Goal: Feedback & Contribution: Leave review/rating

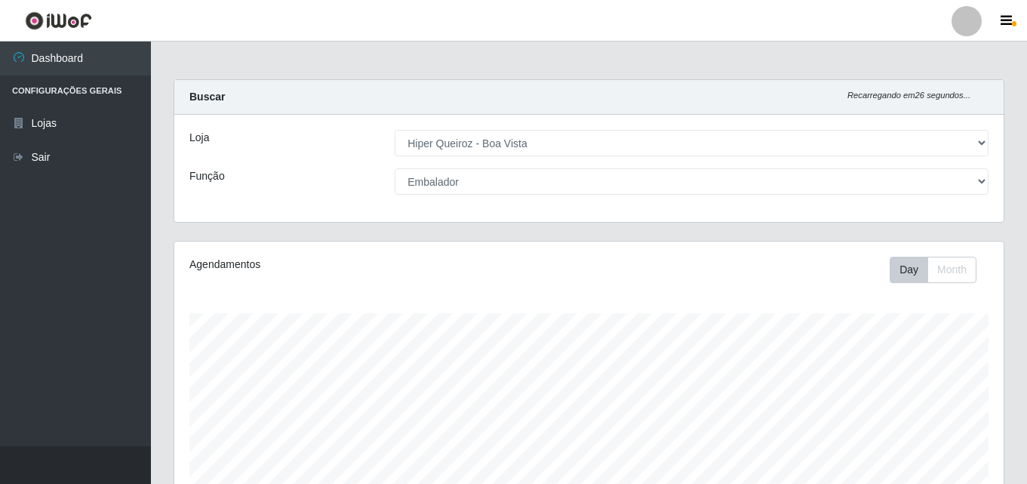
select select "514"
select select "1"
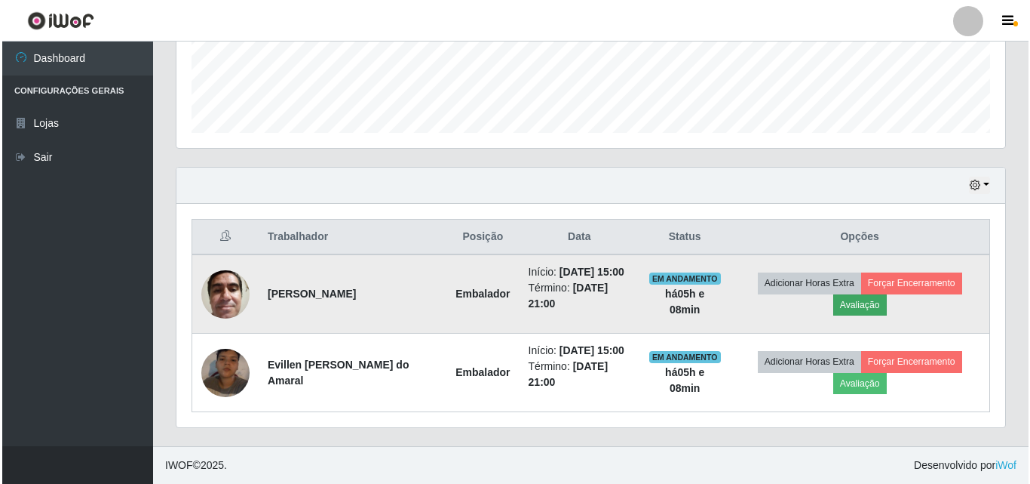
scroll to position [313, 829]
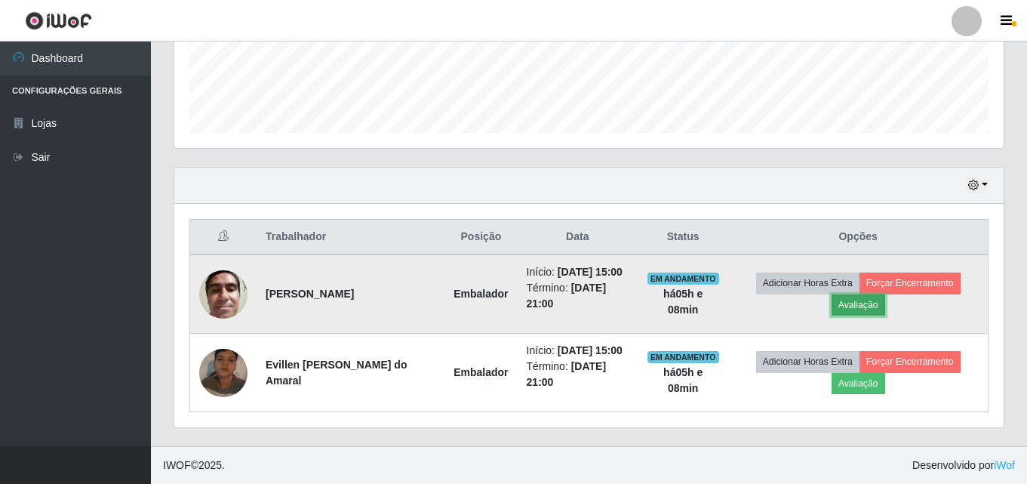
click at [867, 313] on button "Avaliação" at bounding box center [858, 304] width 54 height 21
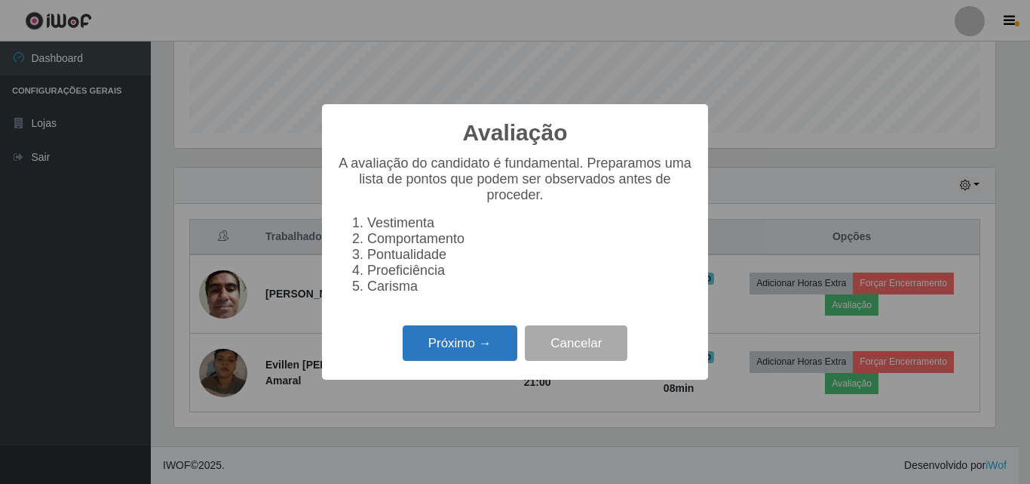
click at [484, 355] on button "Próximo →" at bounding box center [460, 342] width 115 height 35
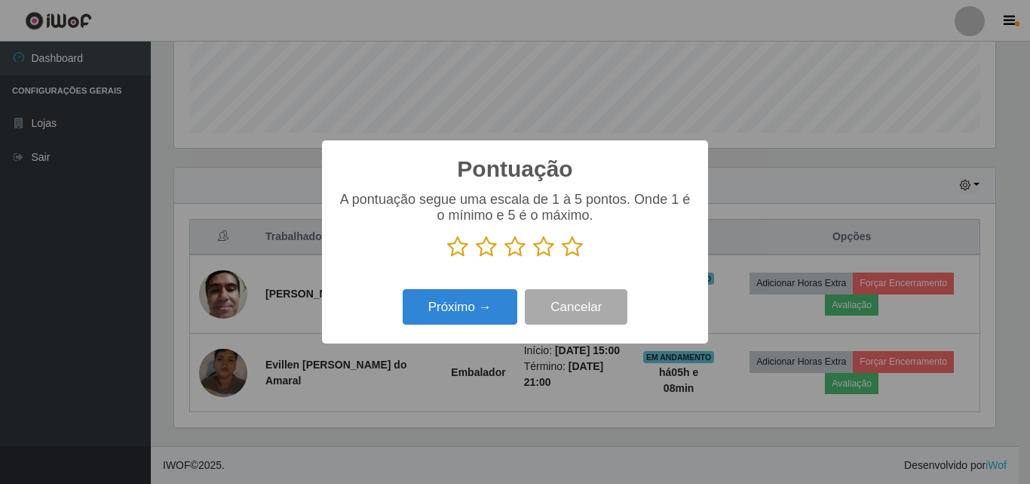
scroll to position [754043, 753534]
click at [547, 250] on icon at bounding box center [543, 246] width 21 height 23
click at [533, 258] on input "radio" at bounding box center [533, 258] width 0 height 0
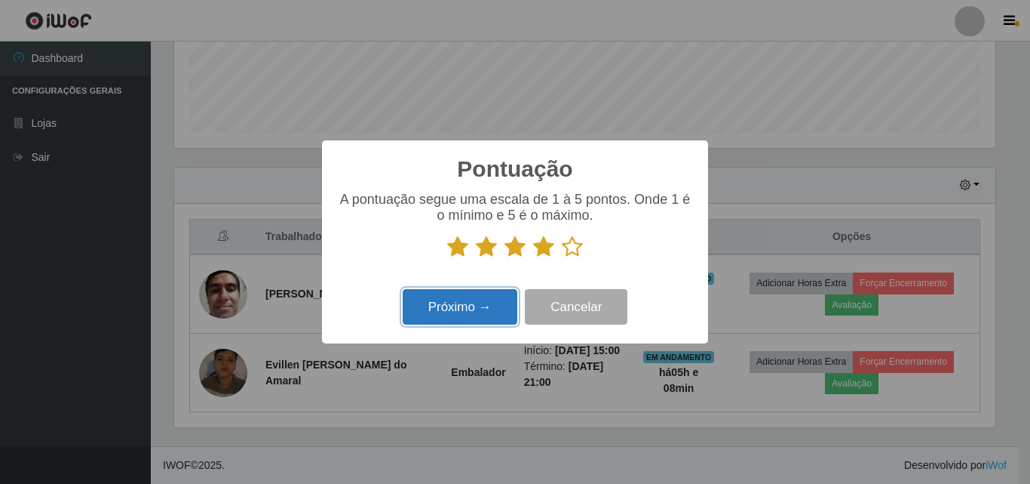
click at [459, 321] on button "Próximo →" at bounding box center [460, 306] width 115 height 35
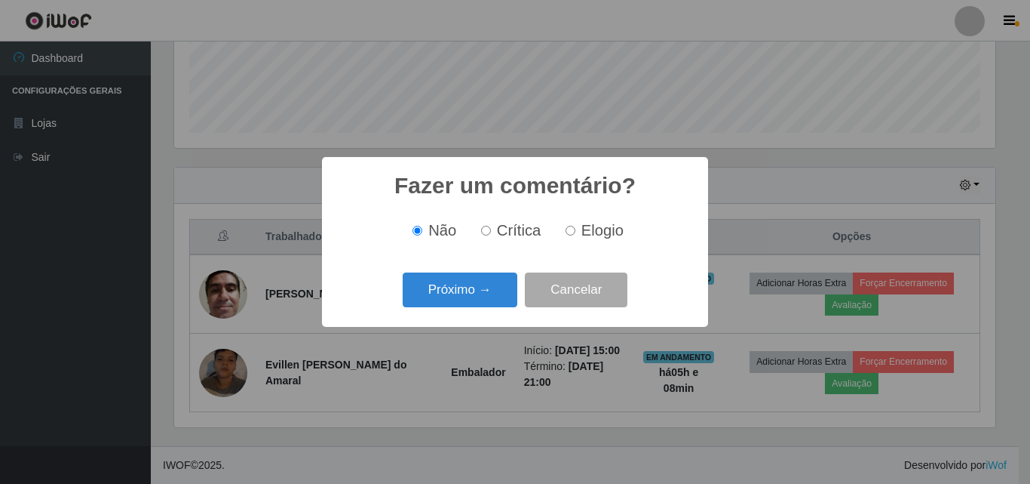
click at [576, 236] on label "Elogio" at bounding box center [592, 230] width 64 height 17
click at [576, 235] on input "Elogio" at bounding box center [571, 231] width 10 height 10
radio input "true"
click at [460, 287] on button "Próximo →" at bounding box center [460, 289] width 115 height 35
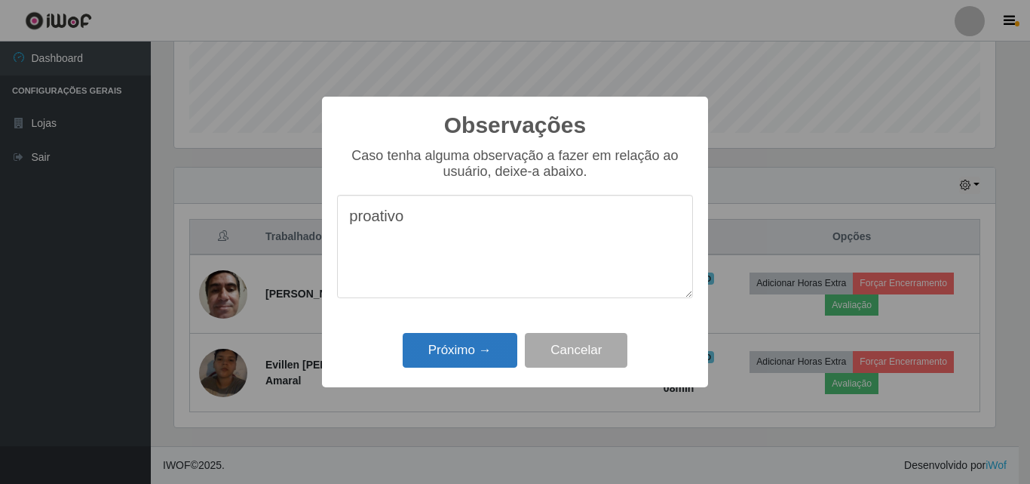
type textarea "proativo"
click at [477, 353] on button "Próximo →" at bounding box center [460, 350] width 115 height 35
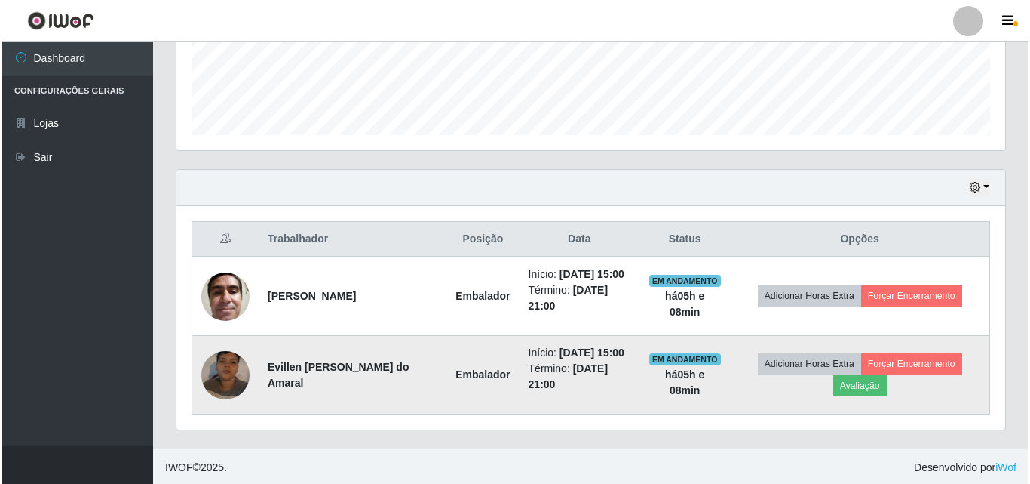
scroll to position [407, 0]
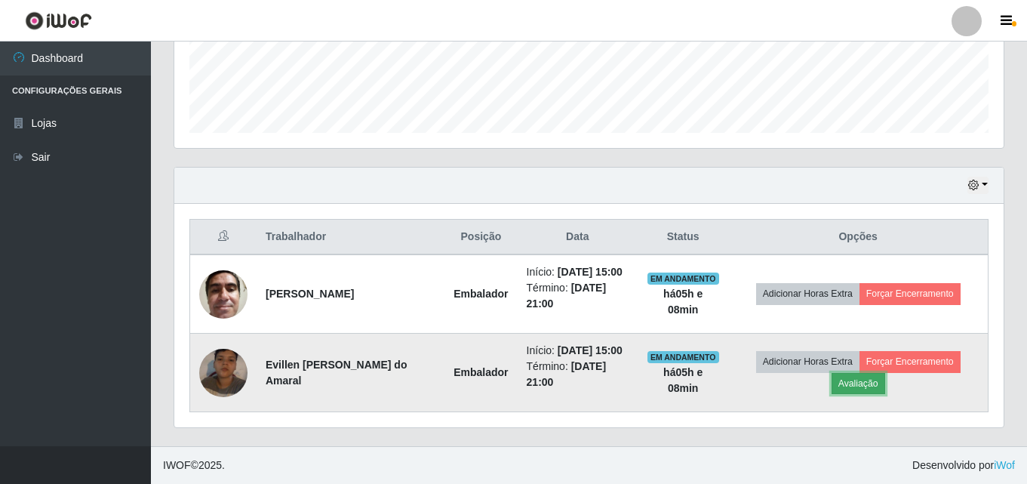
click at [874, 383] on button "Avaliação" at bounding box center [858, 383] width 54 height 21
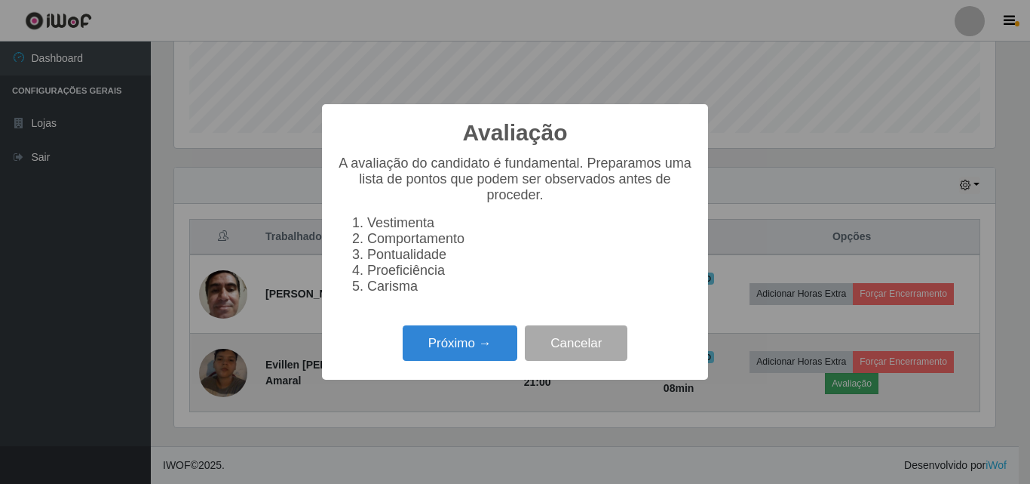
scroll to position [313, 821]
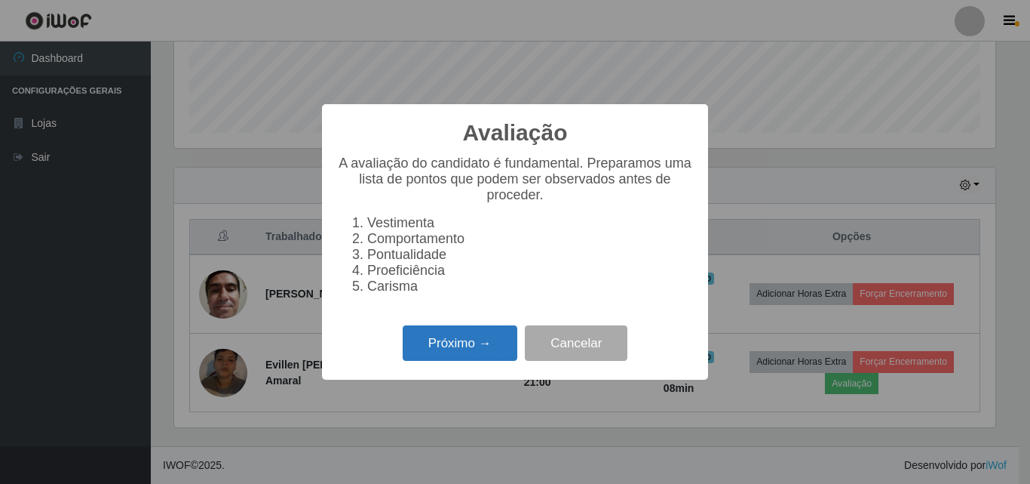
click at [470, 339] on button "Próximo →" at bounding box center [460, 342] width 115 height 35
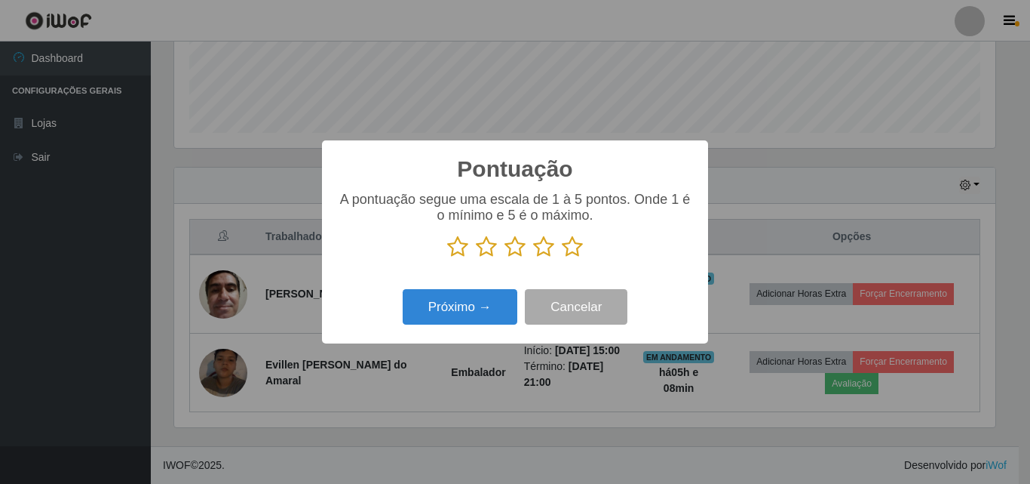
click at [569, 253] on icon at bounding box center [572, 246] width 21 height 23
click at [562, 258] on input "radio" at bounding box center [562, 258] width 0 height 0
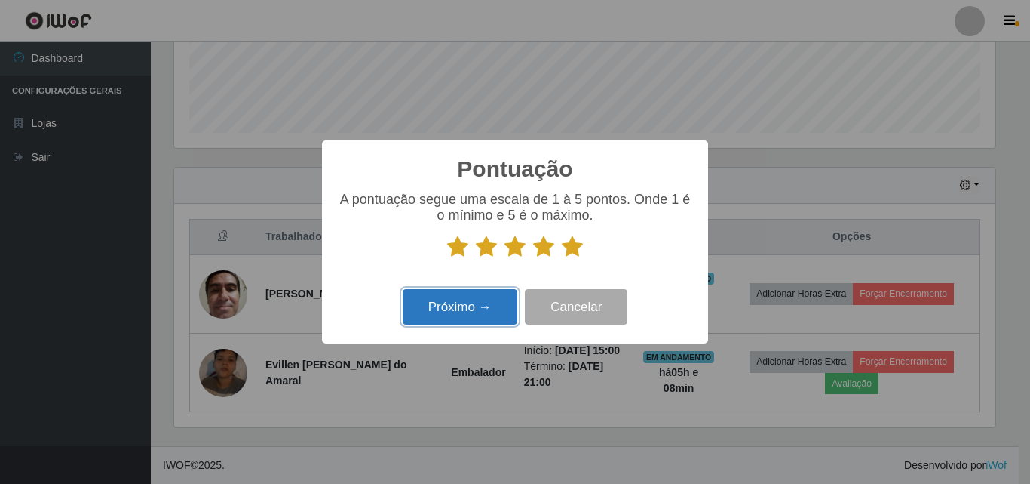
click at [495, 324] on button "Próximo →" at bounding box center [460, 306] width 115 height 35
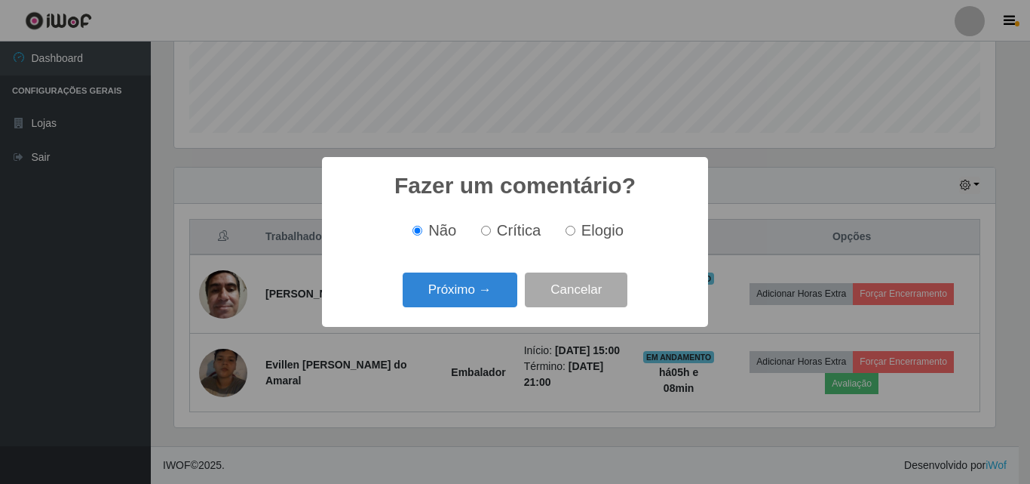
click at [573, 235] on input "Elogio" at bounding box center [571, 231] width 10 height 10
radio input "true"
click at [475, 297] on button "Próximo →" at bounding box center [460, 289] width 115 height 35
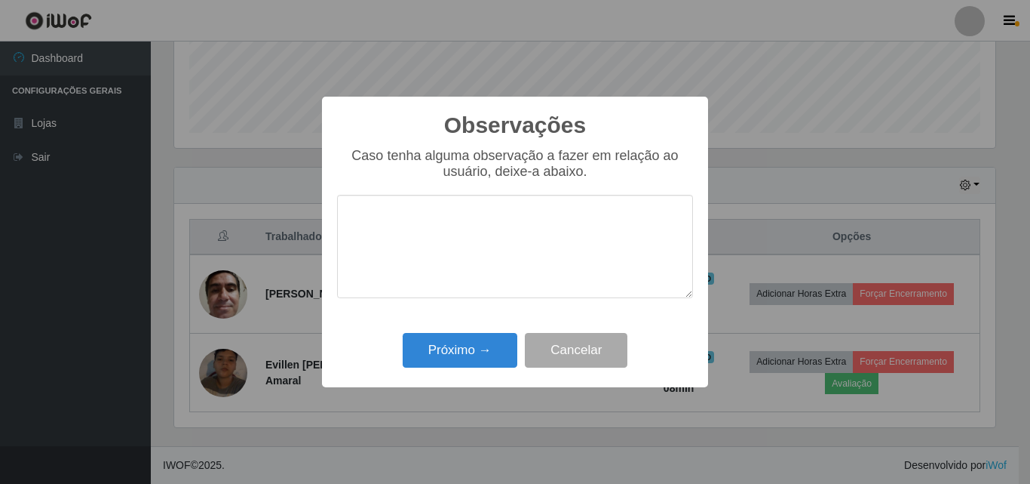
click at [498, 223] on textarea at bounding box center [515, 246] width 356 height 103
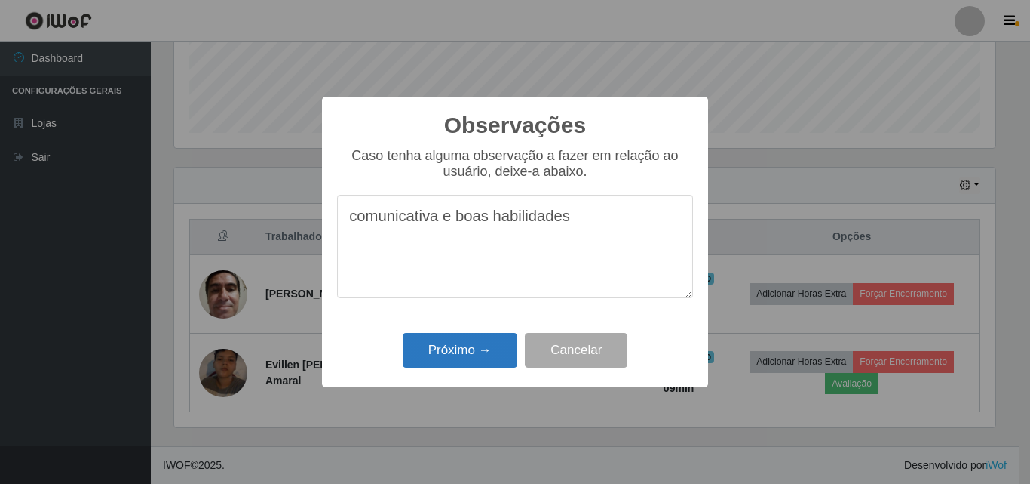
type textarea "comunicativa e boas habilidades"
click at [457, 348] on button "Próximo →" at bounding box center [460, 350] width 115 height 35
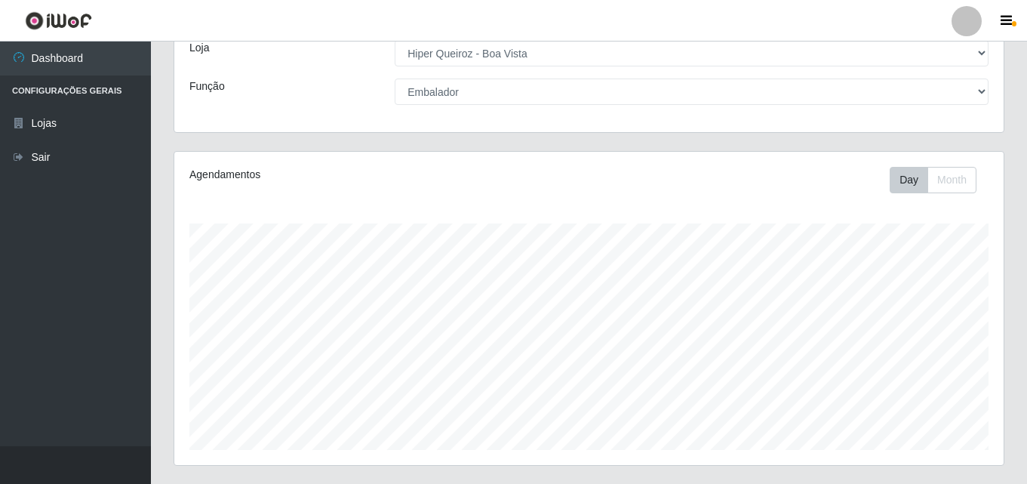
scroll to position [0, 0]
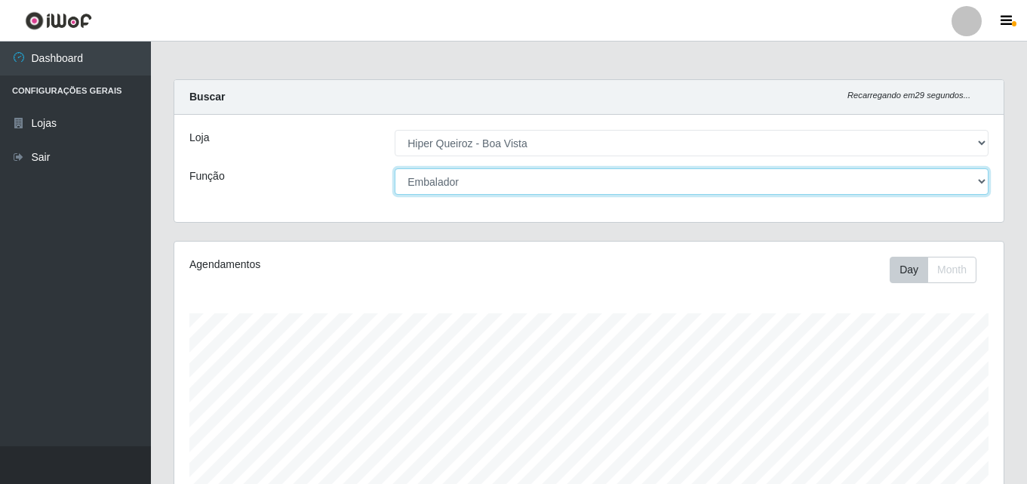
click at [974, 186] on select "[Selecione...] Embalador Embalador + Embalador ++ Operador de Caixa Operador de…" at bounding box center [692, 181] width 594 height 26
select select "22"
click at [395, 168] on select "[Selecione...] Embalador Embalador + Embalador ++ Operador de Caixa Operador de…" at bounding box center [692, 181] width 594 height 26
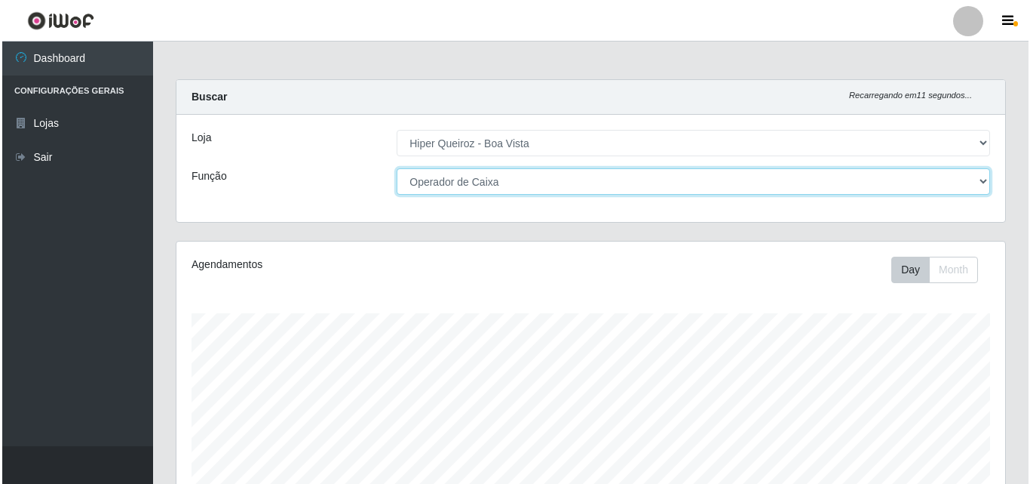
scroll to position [344, 0]
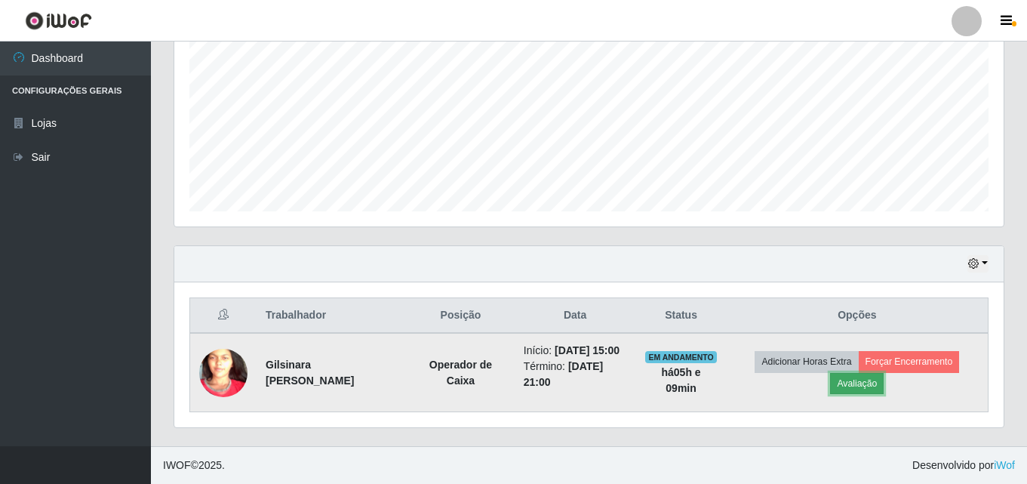
click at [883, 376] on button "Avaliação" at bounding box center [857, 383] width 54 height 21
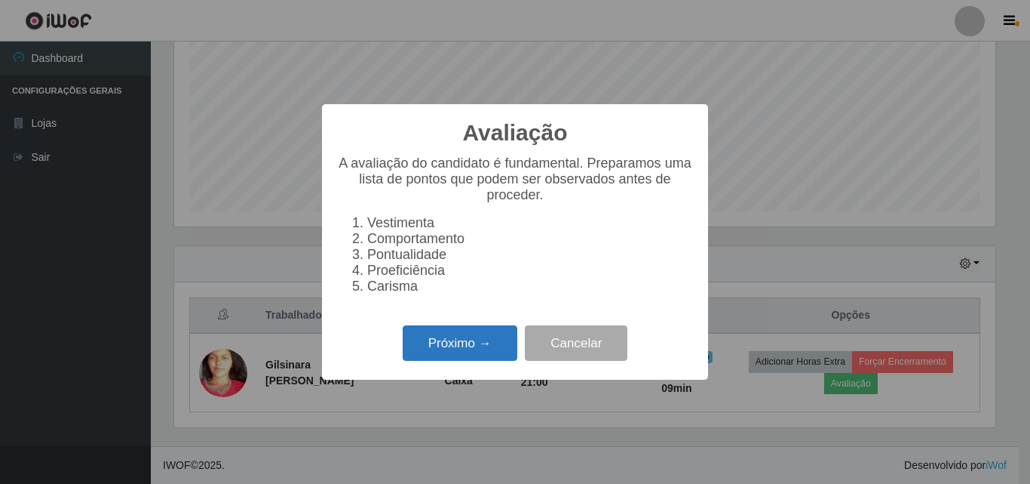
click at [465, 352] on button "Próximo →" at bounding box center [460, 342] width 115 height 35
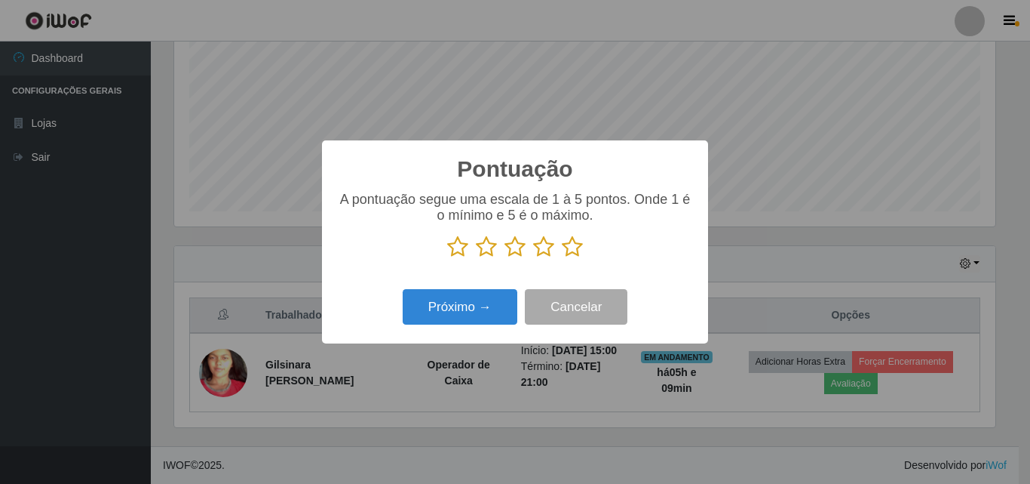
click at [571, 252] on icon at bounding box center [572, 246] width 21 height 23
click at [562, 258] on input "radio" at bounding box center [562, 258] width 0 height 0
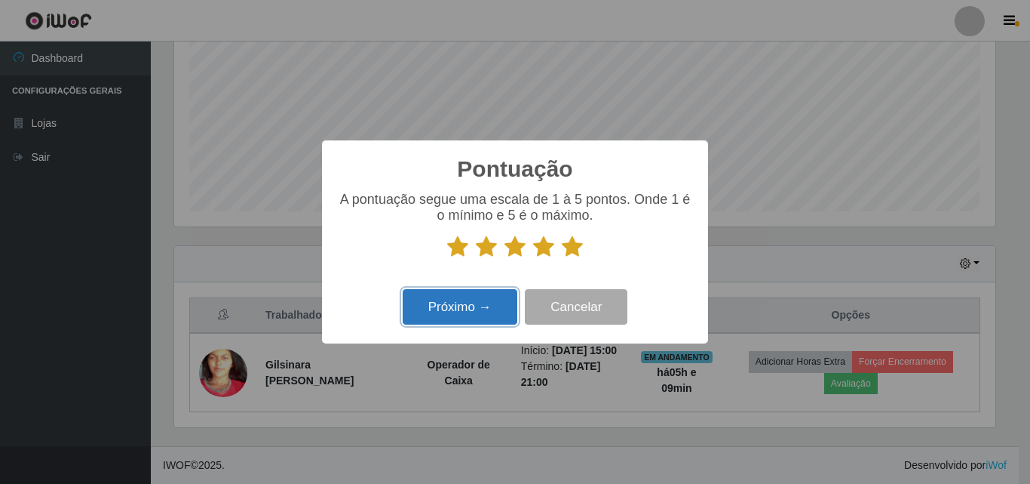
click at [495, 305] on button "Próximo →" at bounding box center [460, 306] width 115 height 35
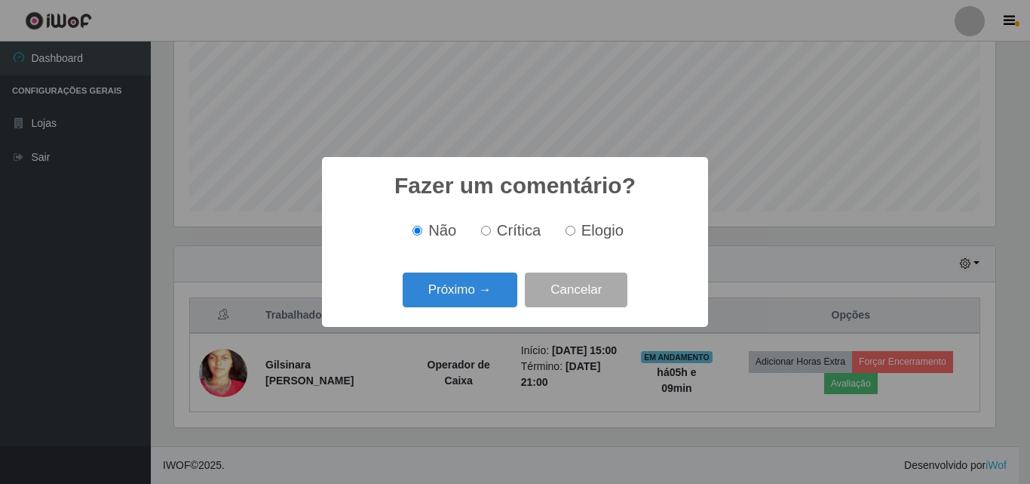
click at [566, 235] on input "Elogio" at bounding box center [571, 231] width 10 height 10
radio input "true"
click at [447, 304] on button "Próximo →" at bounding box center [460, 289] width 115 height 35
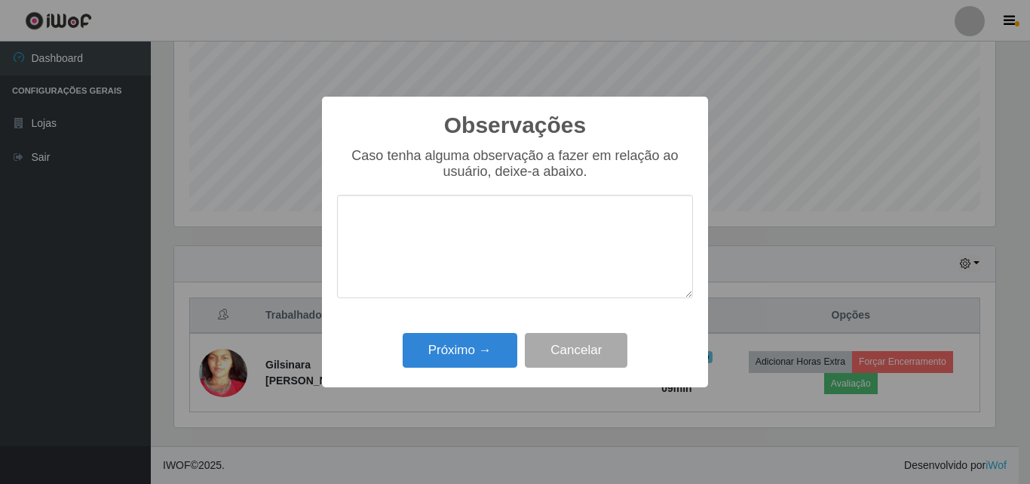
click at [441, 203] on textarea at bounding box center [515, 246] width 356 height 103
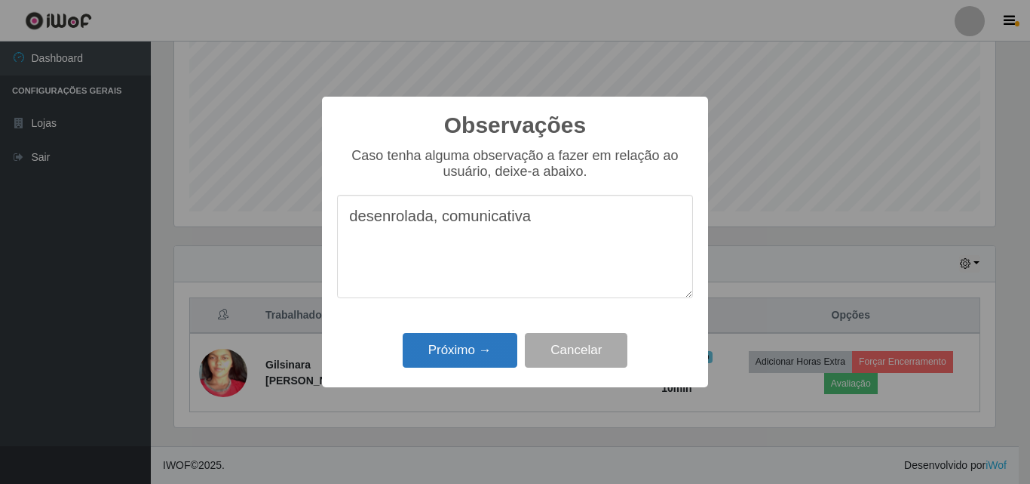
type textarea "desenrolada, comunicativa"
click at [424, 366] on button "Próximo →" at bounding box center [460, 350] width 115 height 35
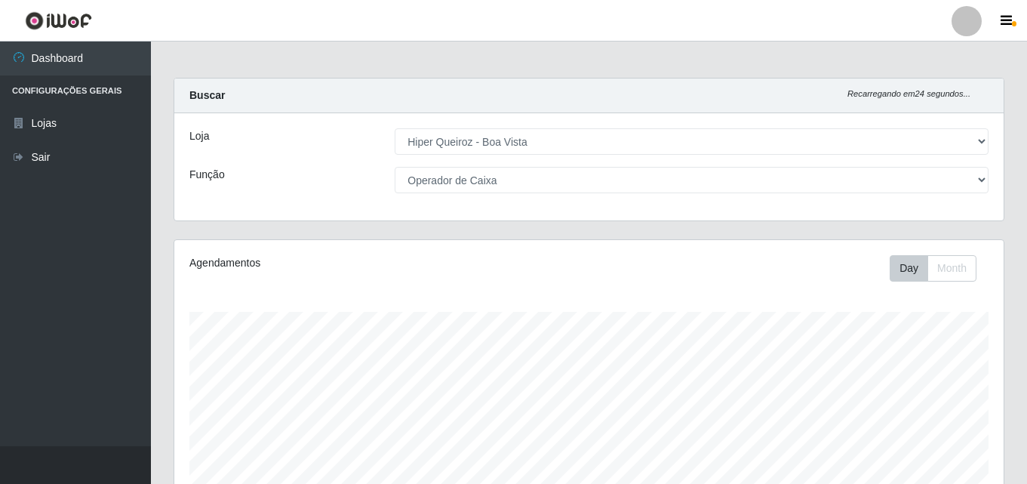
scroll to position [0, 0]
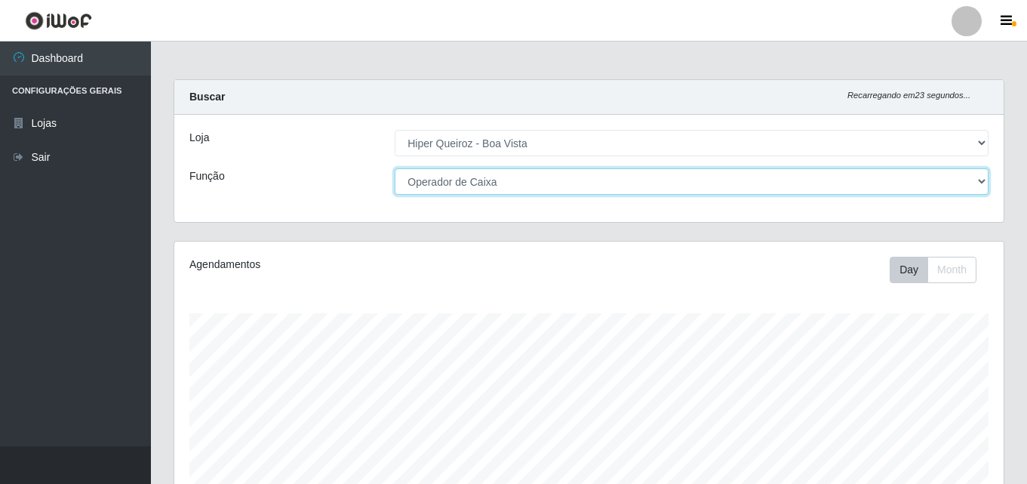
click at [969, 177] on select "[Selecione...] Embalador Embalador + Embalador ++ Operador de Caixa Operador de…" at bounding box center [692, 181] width 594 height 26
click at [395, 168] on select "[Selecione...] Embalador Embalador + Embalador ++ Operador de Caixa Operador de…" at bounding box center [692, 181] width 594 height 26
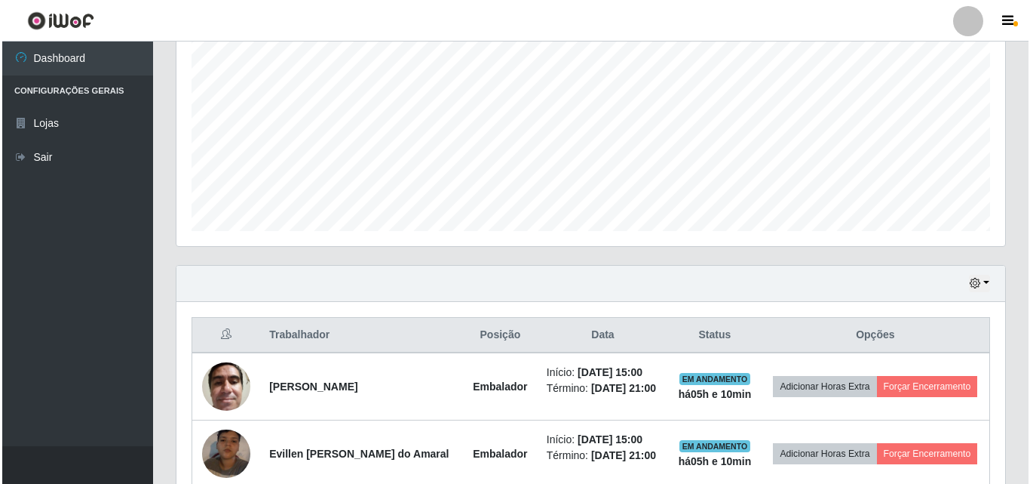
scroll to position [384, 0]
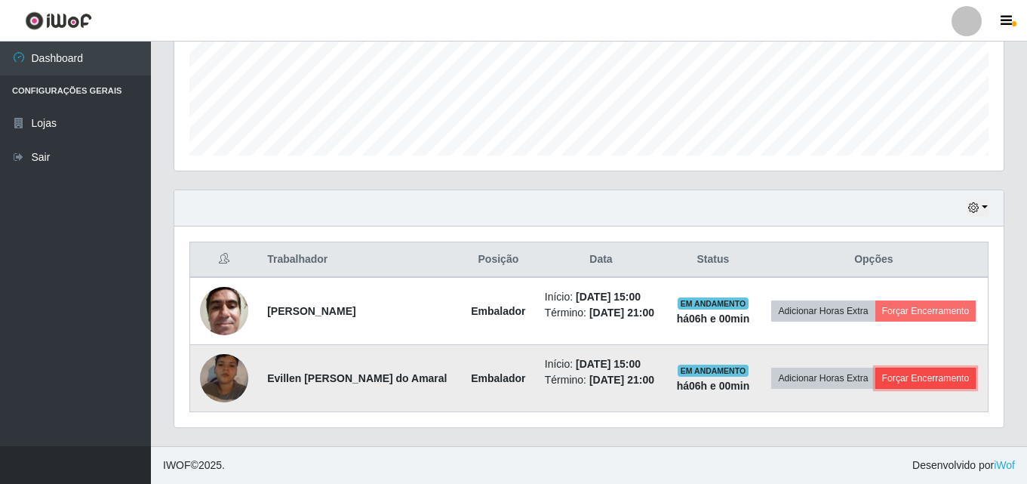
click at [950, 376] on button "Forçar Encerramento" at bounding box center [925, 377] width 101 height 21
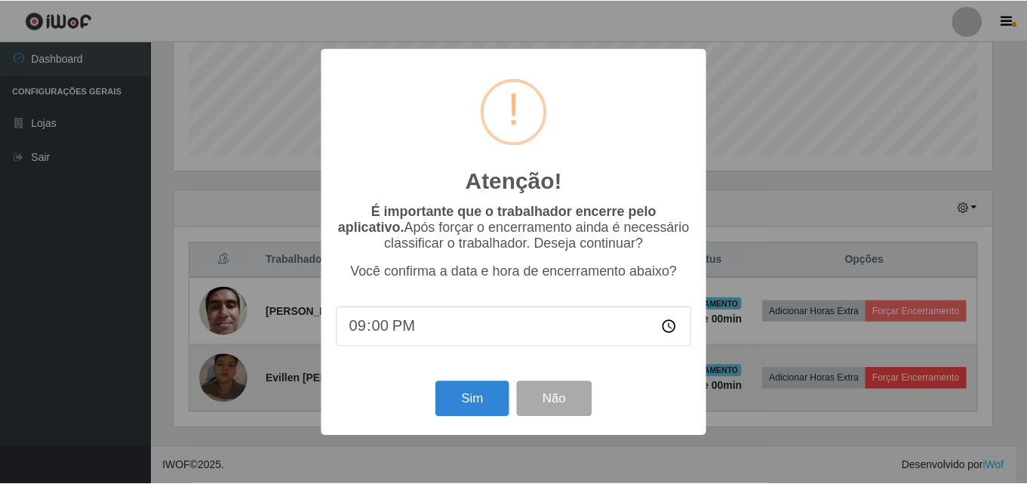
scroll to position [313, 821]
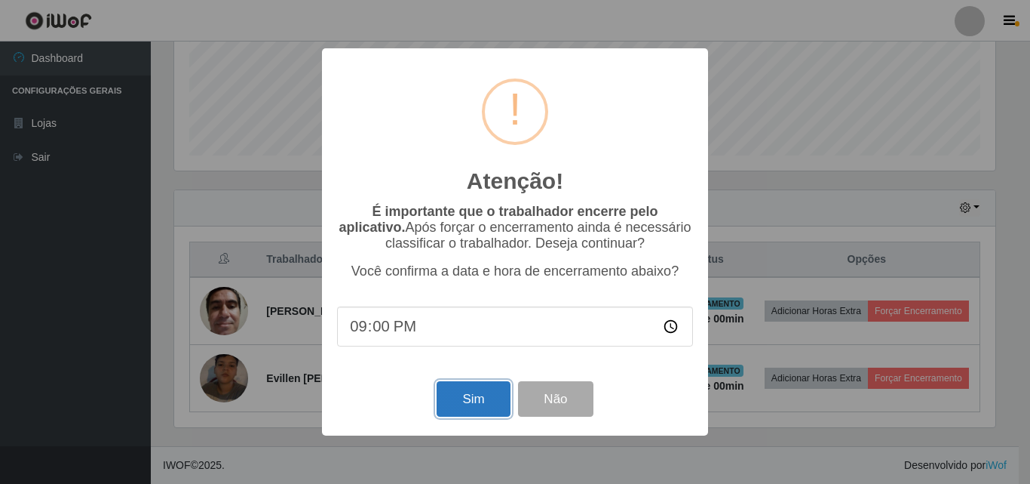
click at [476, 398] on button "Sim" at bounding box center [473, 398] width 73 height 35
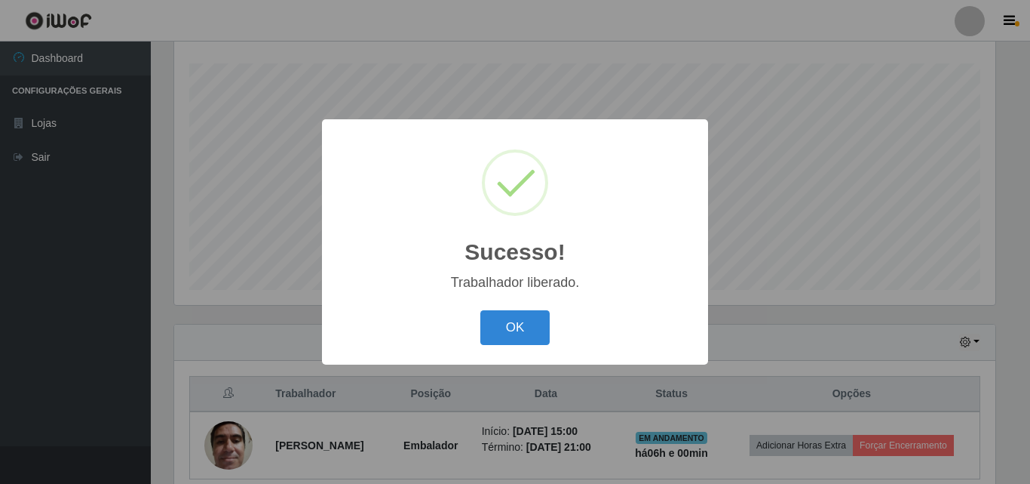
click at [523, 352] on div "Sucesso! × Trabalhador liberado. OK Cancel" at bounding box center [515, 241] width 386 height 244
click at [531, 339] on button "OK" at bounding box center [516, 327] width 70 height 35
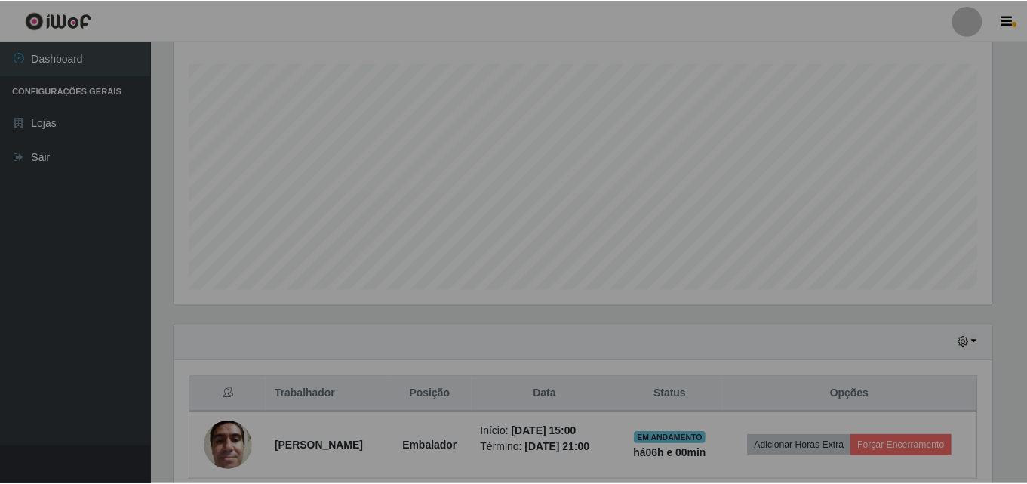
scroll to position [313, 829]
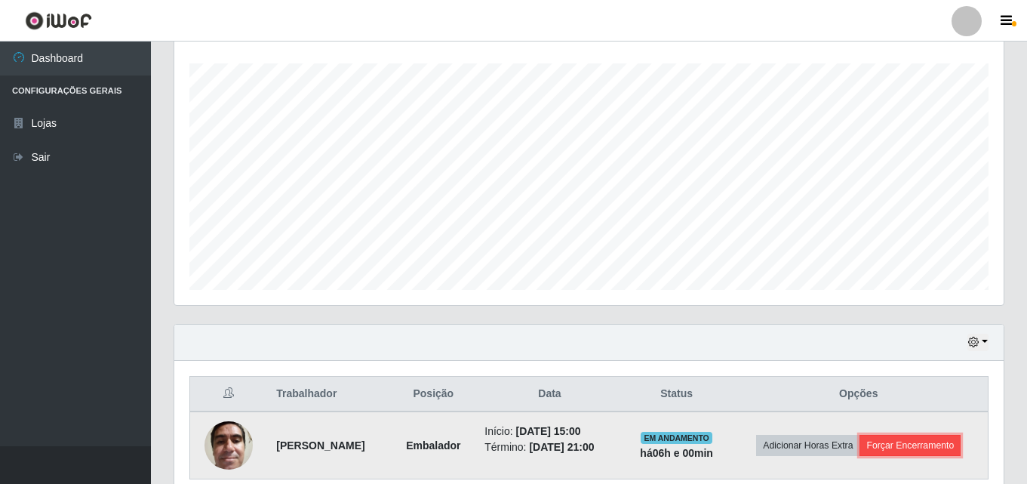
click at [960, 449] on button "Forçar Encerramento" at bounding box center [909, 445] width 101 height 21
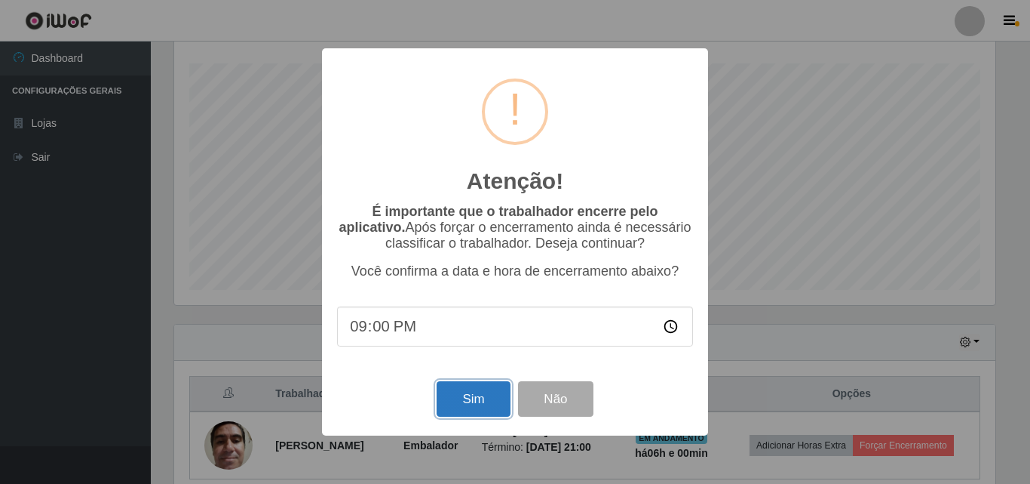
click at [470, 407] on button "Sim" at bounding box center [473, 398] width 73 height 35
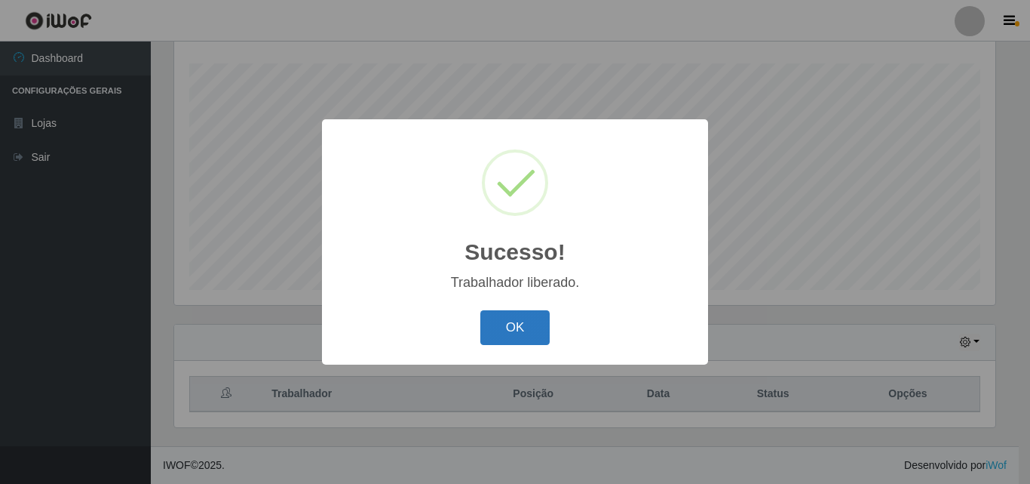
click at [511, 312] on button "OK" at bounding box center [516, 327] width 70 height 35
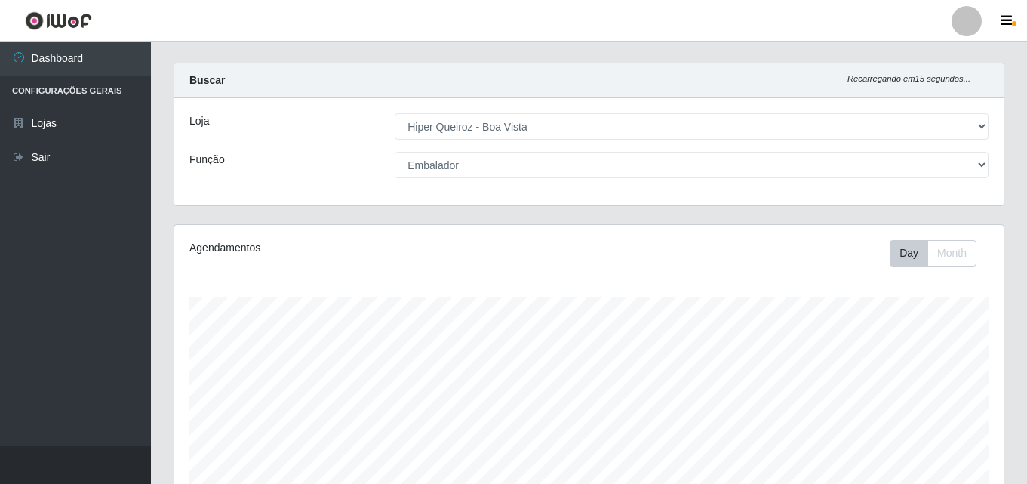
scroll to position [0, 0]
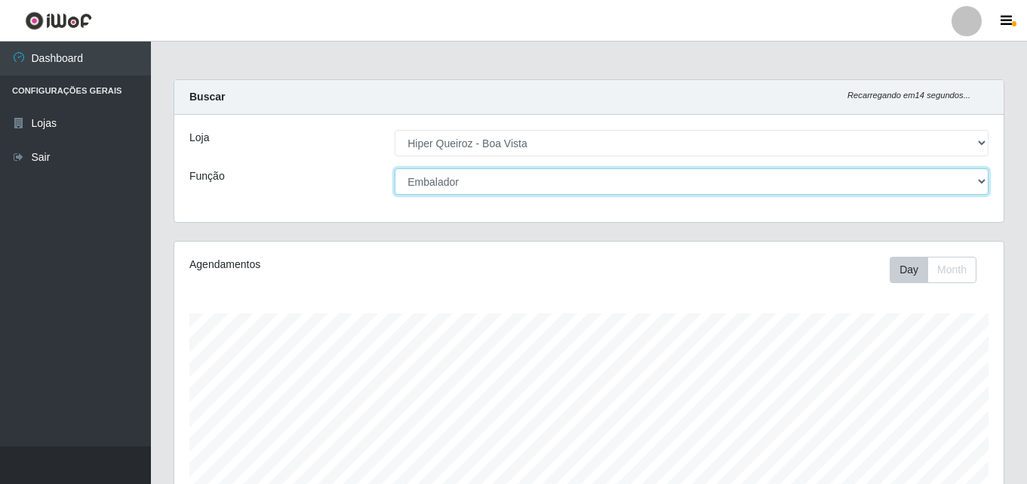
click at [547, 192] on select "[Selecione...] Embalador Embalador + Embalador ++ Operador de Caixa Operador de…" at bounding box center [692, 181] width 594 height 26
select select "22"
click at [395, 168] on select "[Selecione...] Embalador Embalador + Embalador ++ Operador de Caixa Operador de…" at bounding box center [692, 181] width 594 height 26
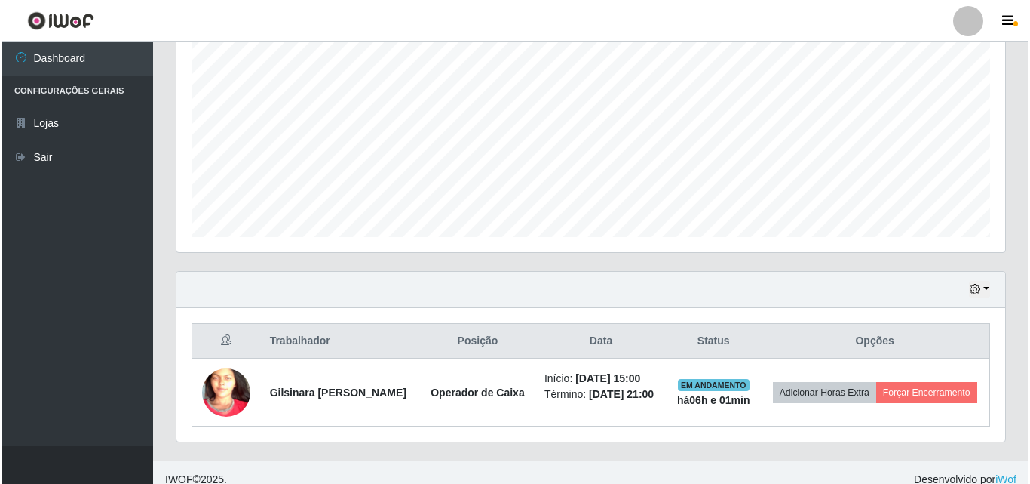
scroll to position [328, 0]
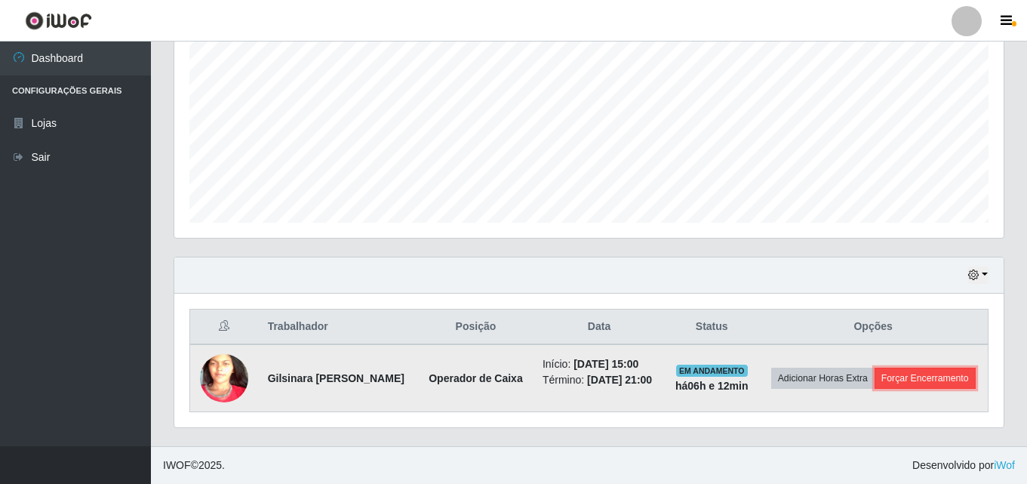
click at [880, 388] on button "Forçar Encerramento" at bounding box center [924, 377] width 101 height 21
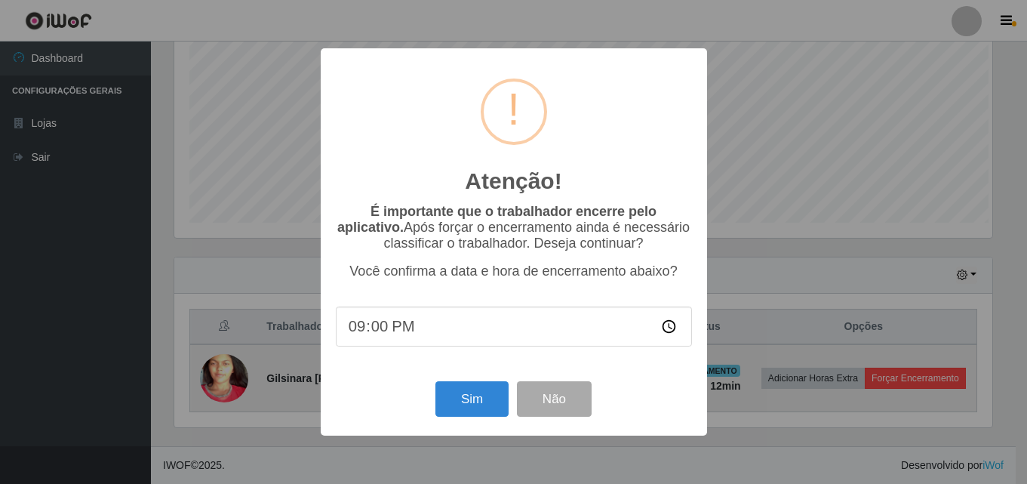
scroll to position [313, 821]
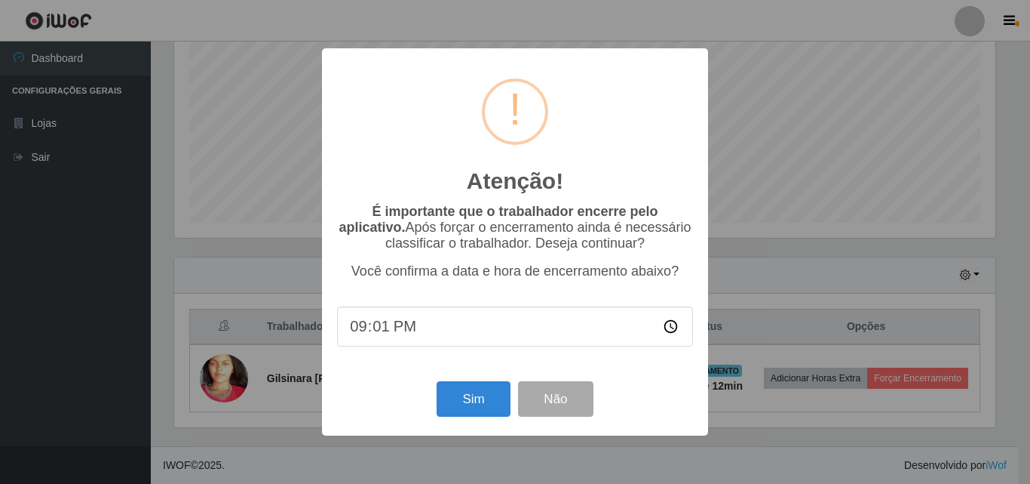
type input "21:13"
click at [490, 402] on button "Sim" at bounding box center [473, 398] width 73 height 35
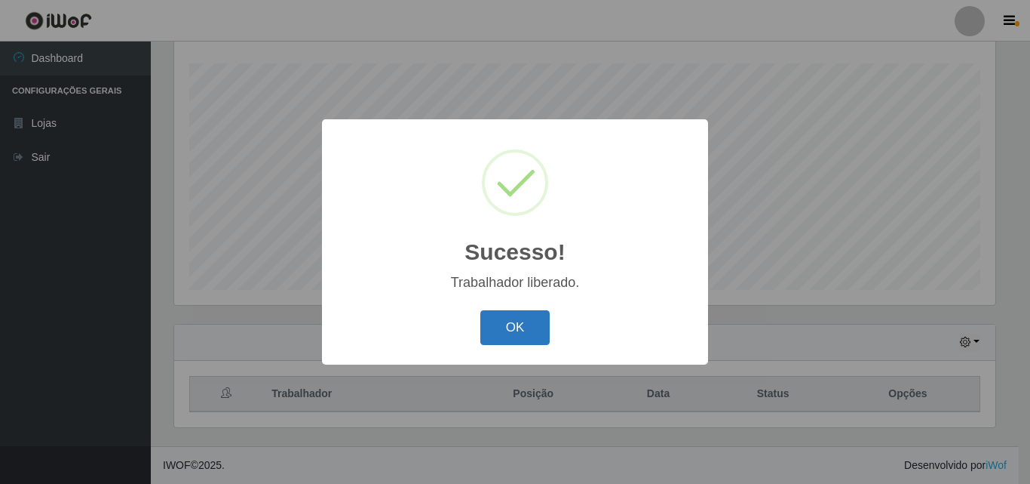
click at [499, 318] on button "OK" at bounding box center [516, 327] width 70 height 35
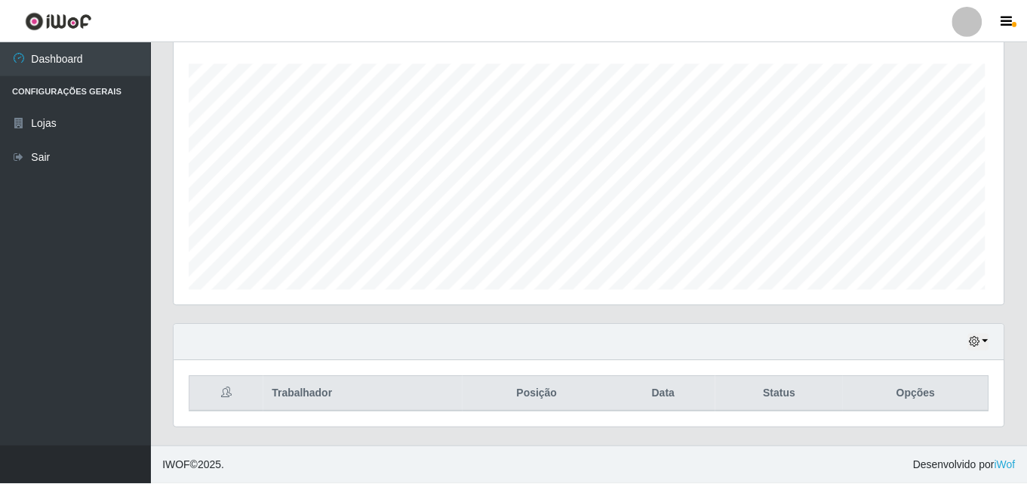
scroll to position [313, 829]
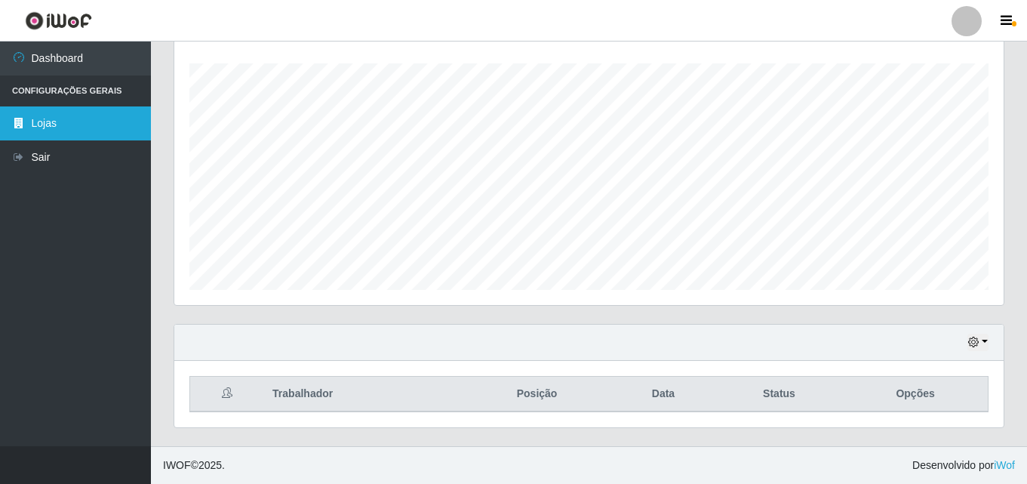
click at [42, 124] on link "Lojas" at bounding box center [75, 123] width 151 height 34
